Goal: Register for event/course

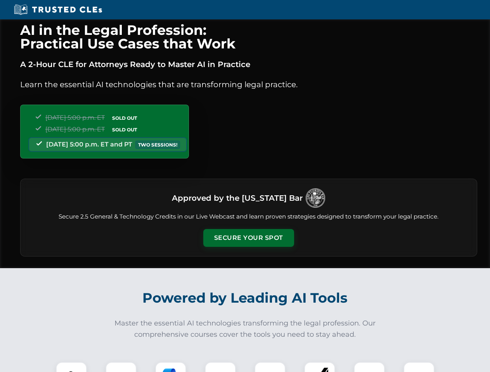
click at [248, 238] on button "Secure Your Spot" at bounding box center [248, 238] width 91 height 18
click at [71, 367] on img at bounding box center [71, 378] width 22 height 22
click at [121, 367] on div at bounding box center [121, 377] width 31 height 31
